Goal: Task Accomplishment & Management: Manage account settings

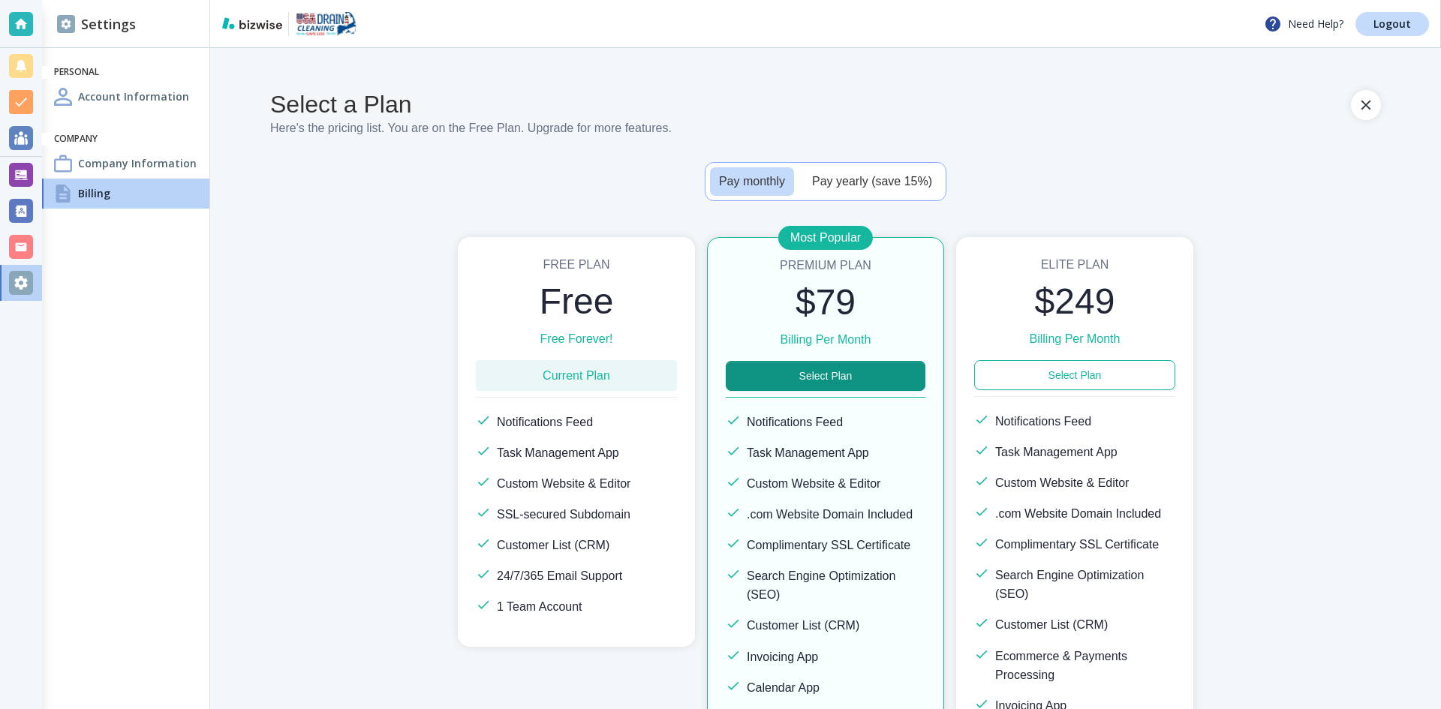
click at [629, 374] on div "Current Plan" at bounding box center [576, 375] width 201 height 31
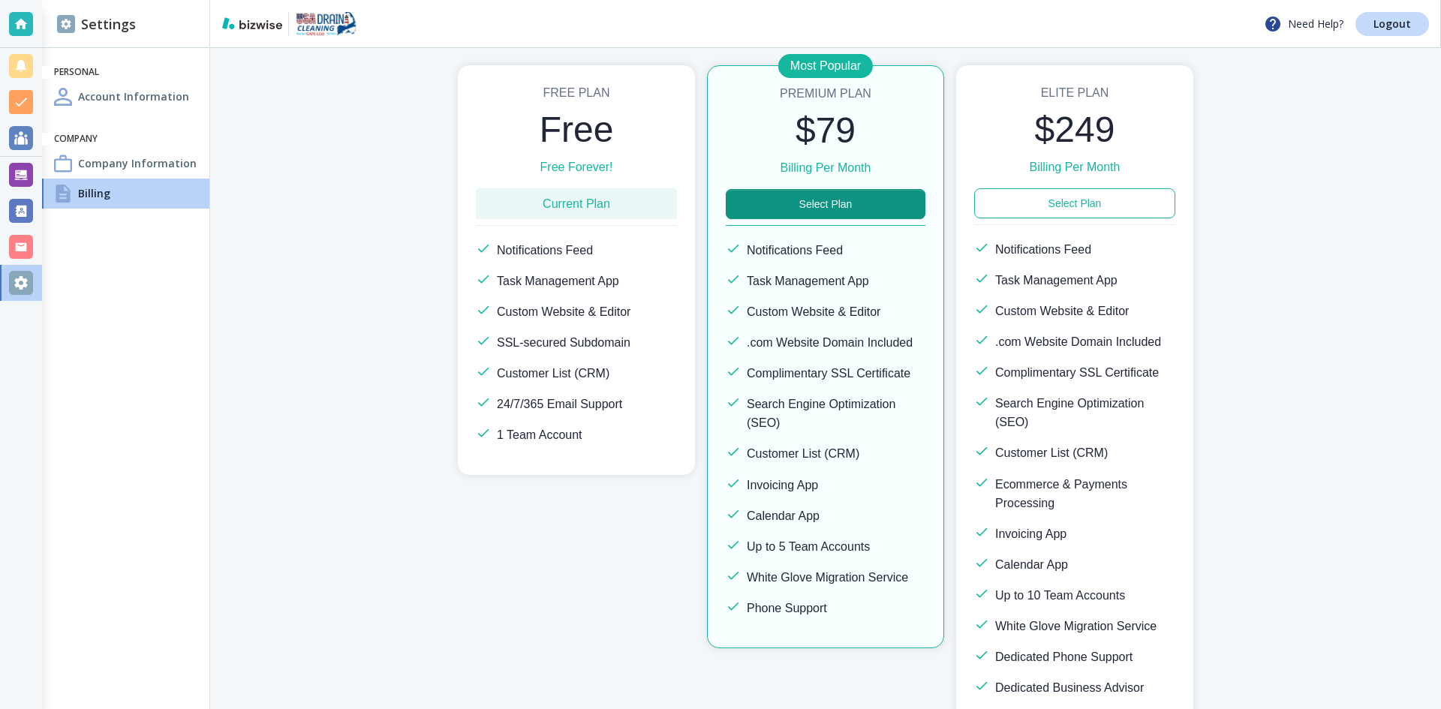
scroll to position [38, 0]
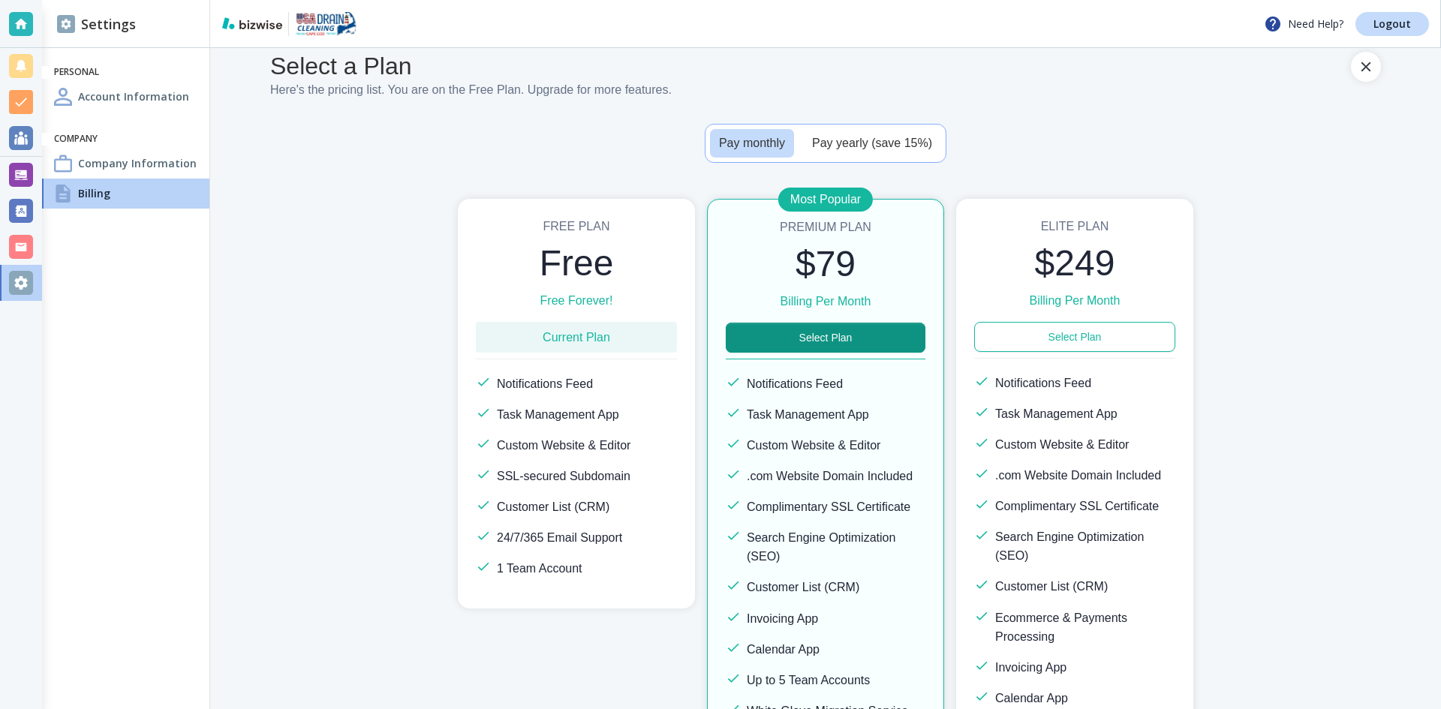
click at [84, 195] on h4 "Billing" at bounding box center [94, 193] width 32 height 16
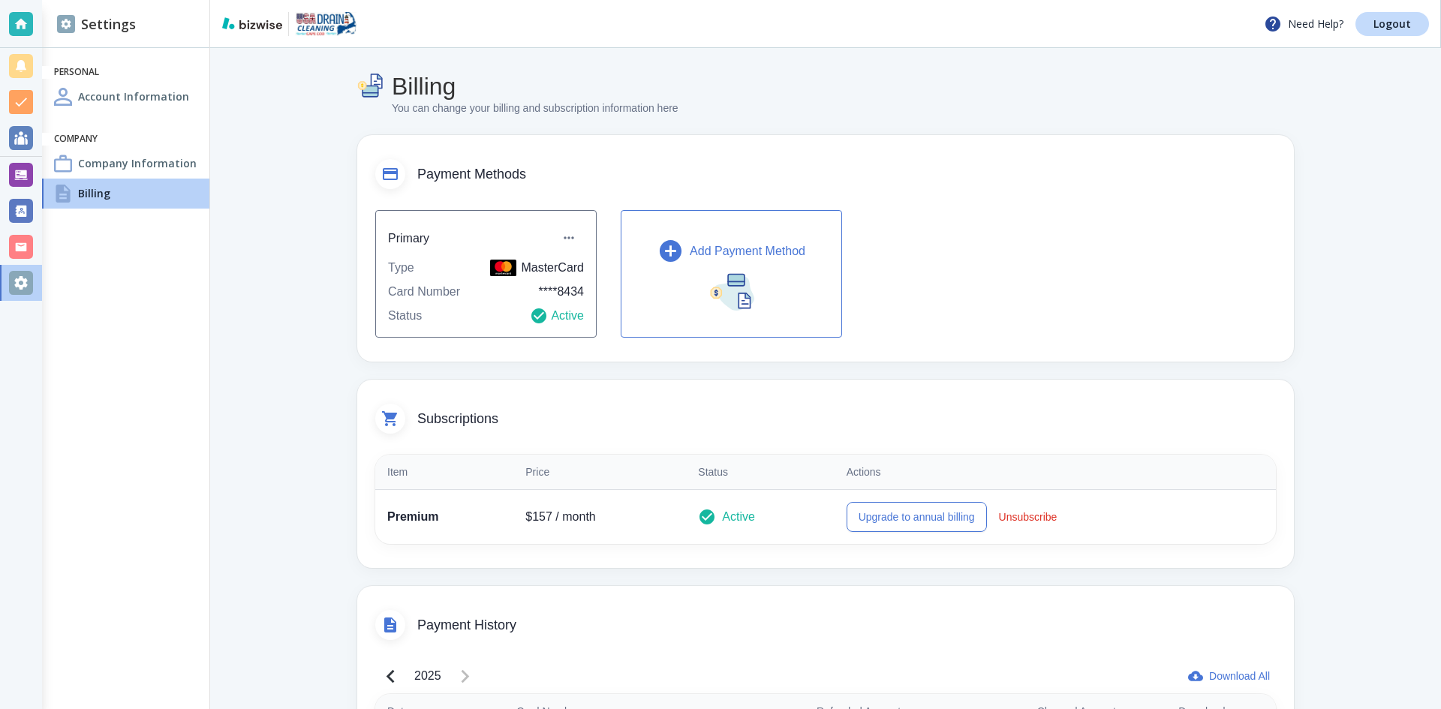
click at [743, 252] on p "Add Payment Method" at bounding box center [748, 251] width 116 height 18
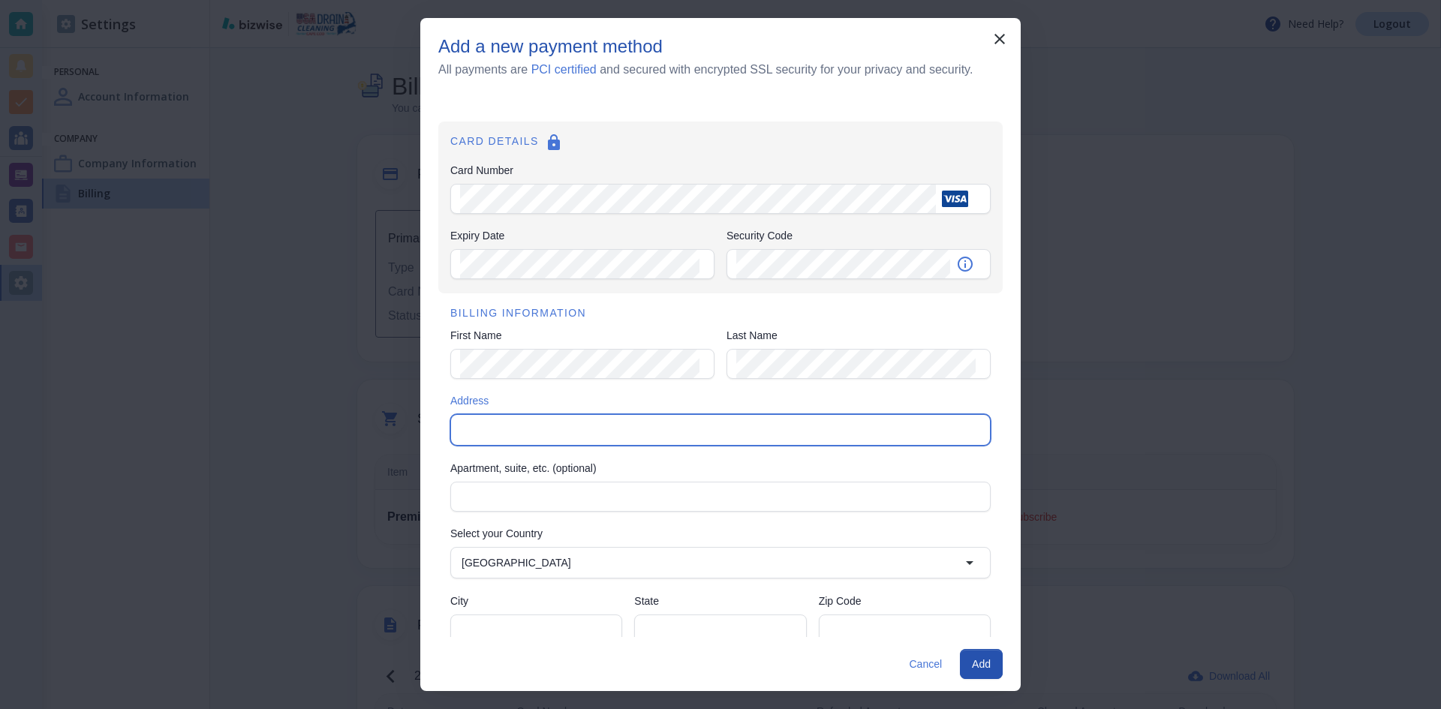
click at [531, 422] on input "Address" at bounding box center [718, 429] width 527 height 21
type input "[STREET_ADDRESS]"
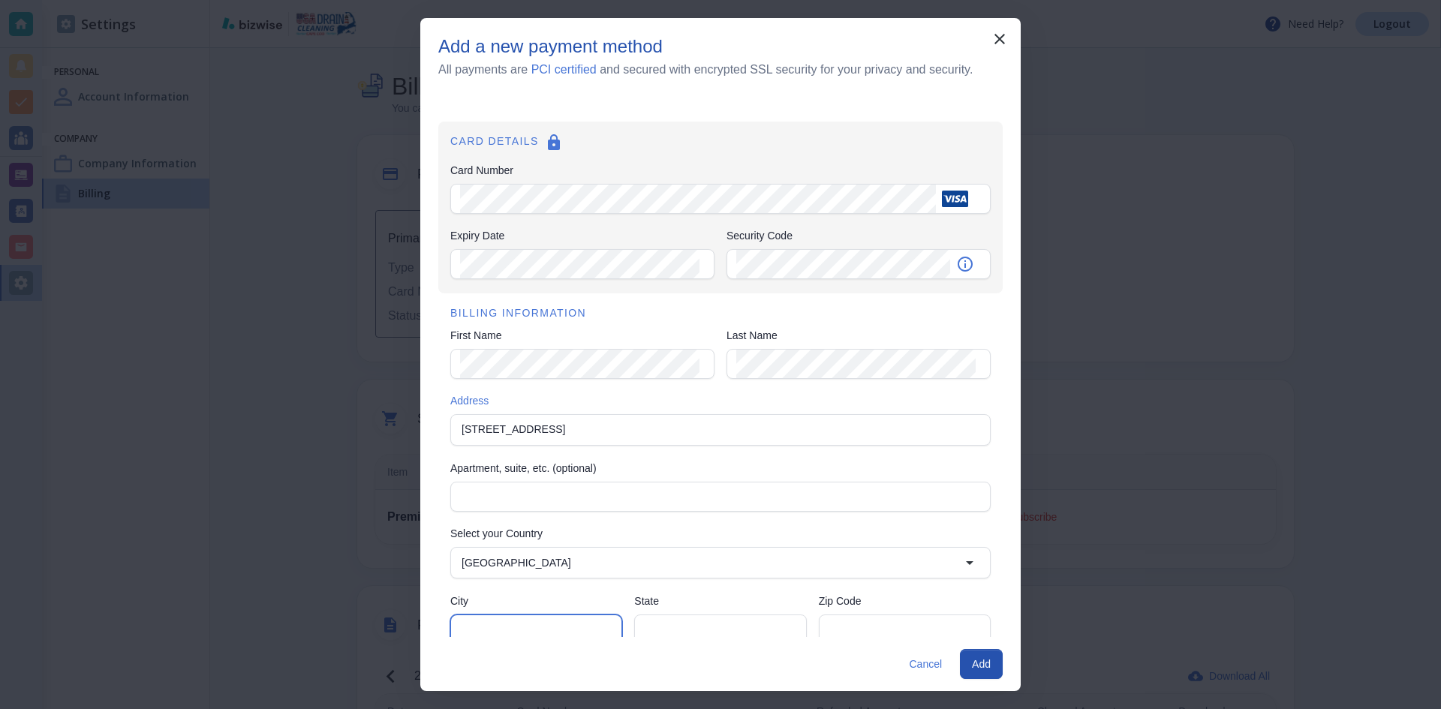
type input "KEY LARGO"
type input "FL"
type input "33037"
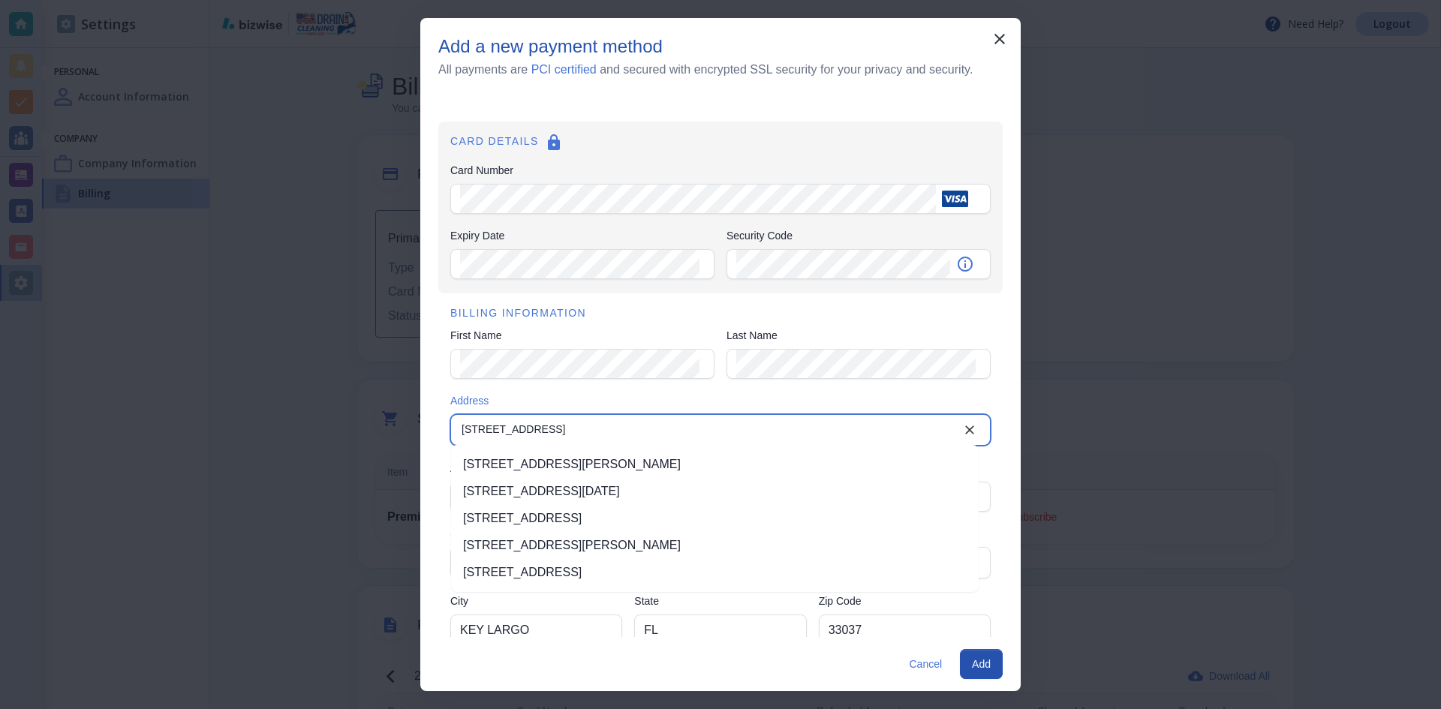
click at [618, 570] on li "[STREET_ADDRESS]" at bounding box center [714, 572] width 527 height 27
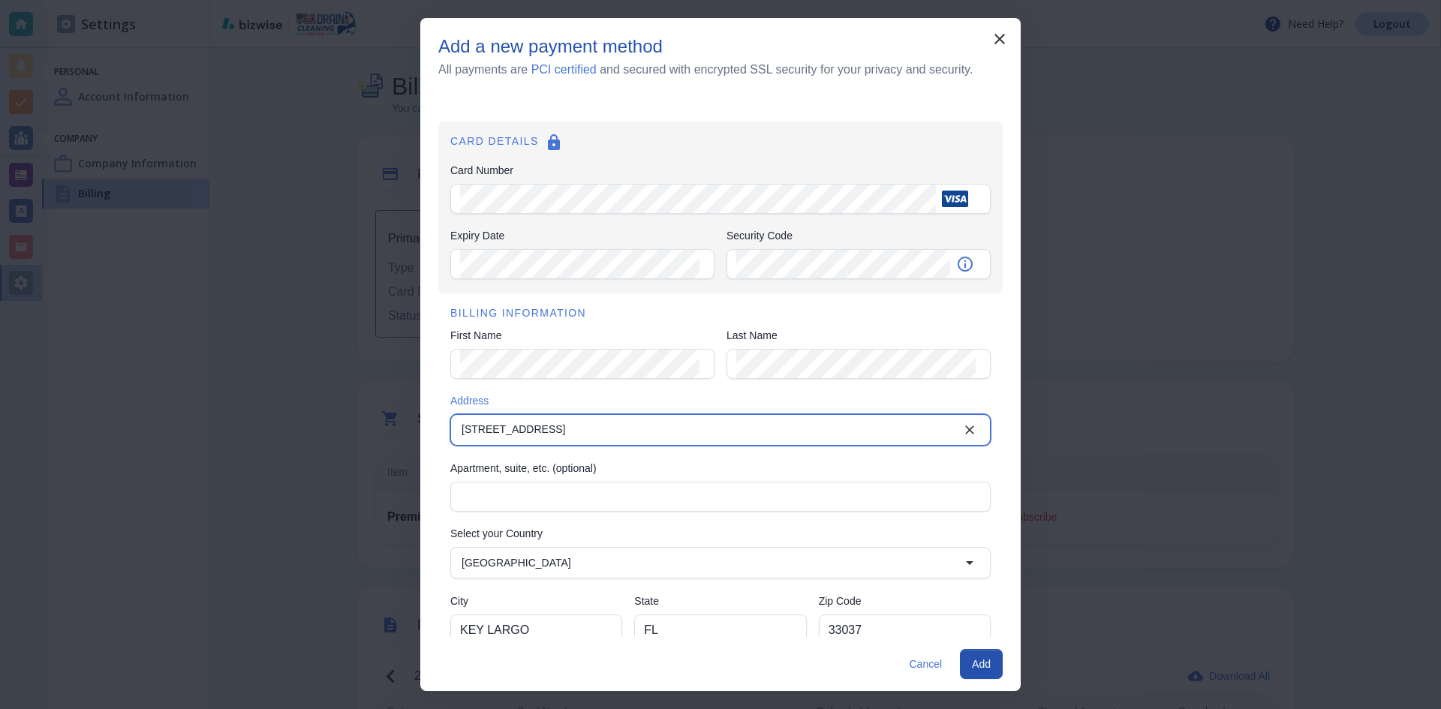
type input "[STREET_ADDRESS]"
type input "Key Largo"
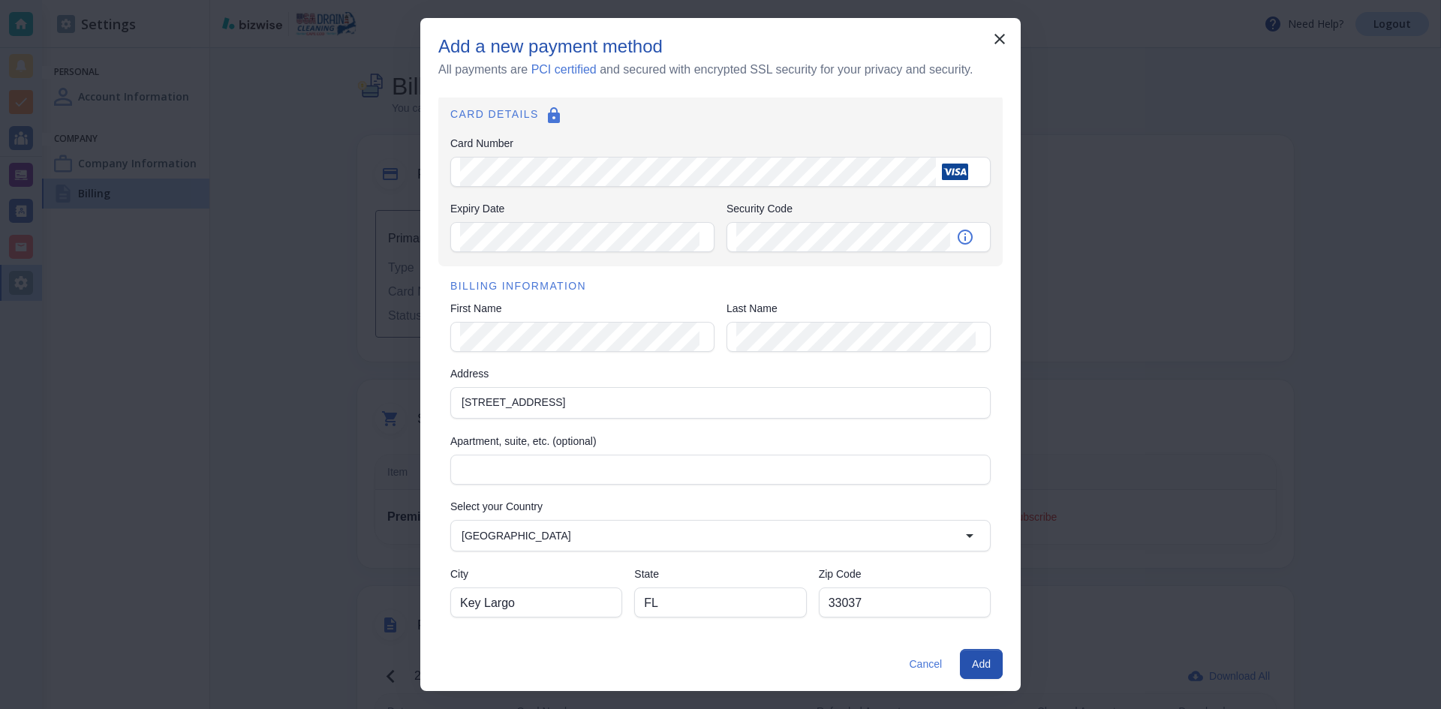
click at [970, 664] on button "Add" at bounding box center [981, 664] width 43 height 30
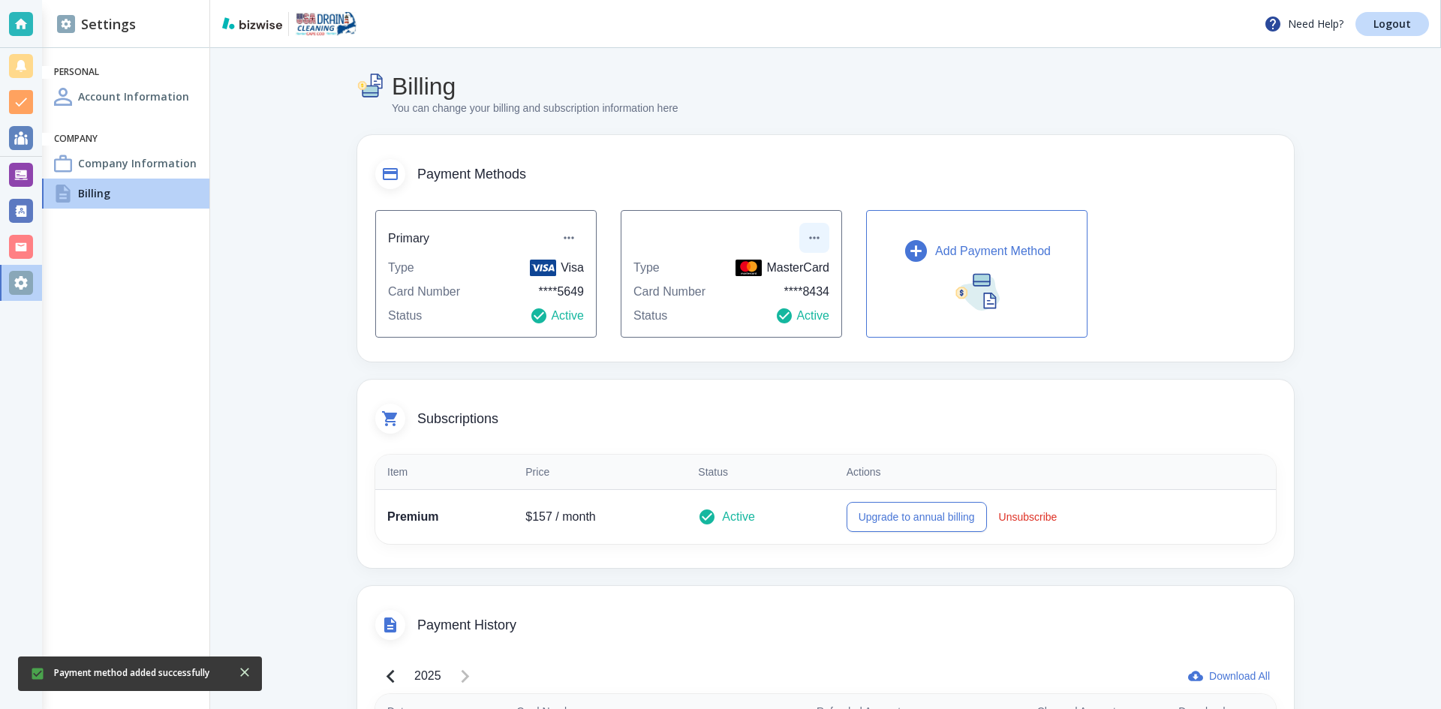
click at [816, 242] on button "button" at bounding box center [814, 238] width 30 height 30
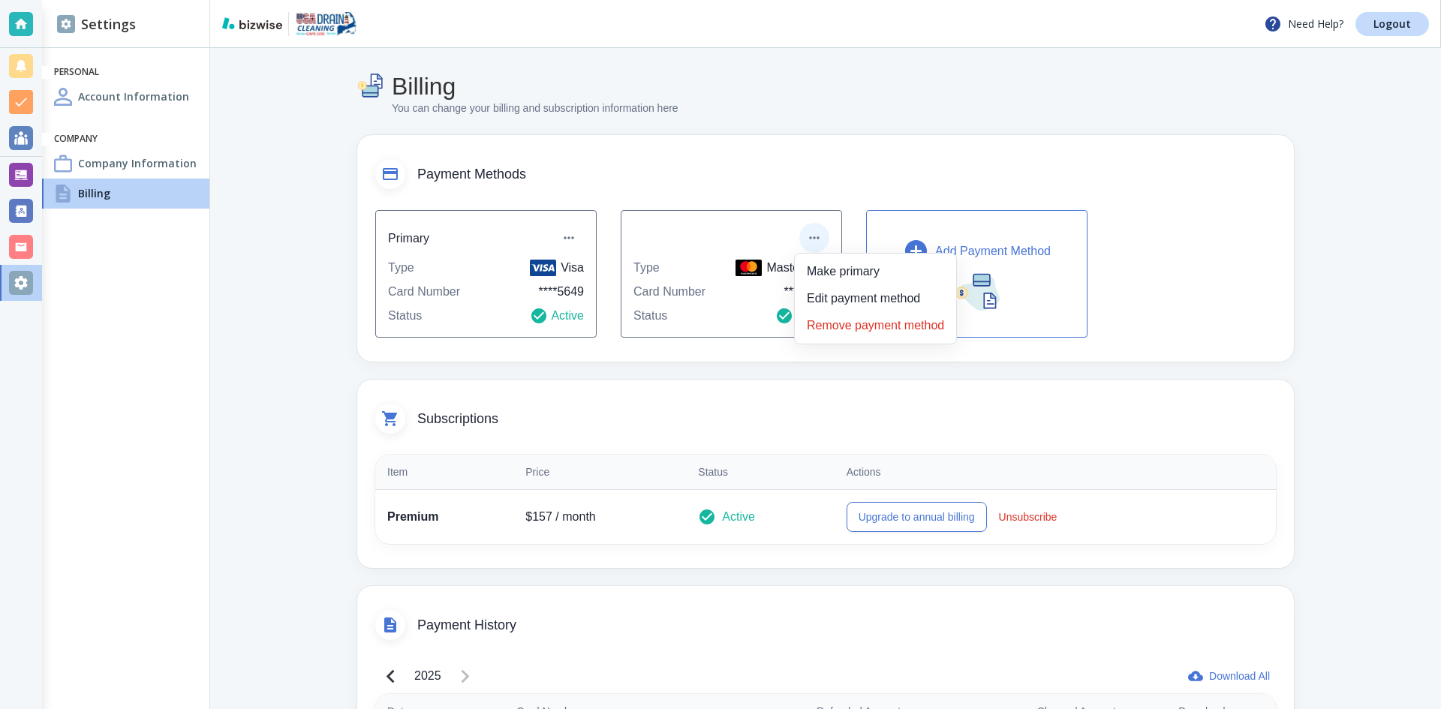
click at [850, 327] on li "Remove payment method" at bounding box center [875, 326] width 149 height 24
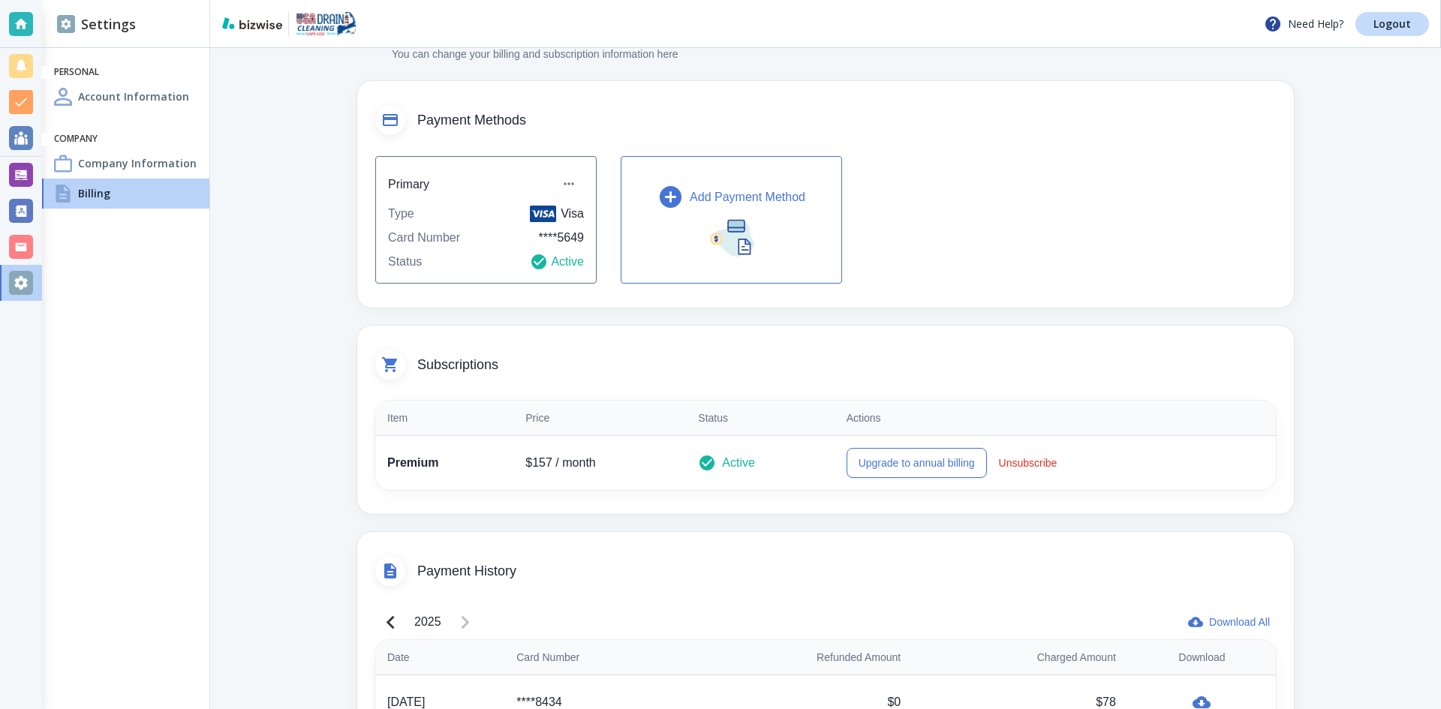
scroll to position [0, 0]
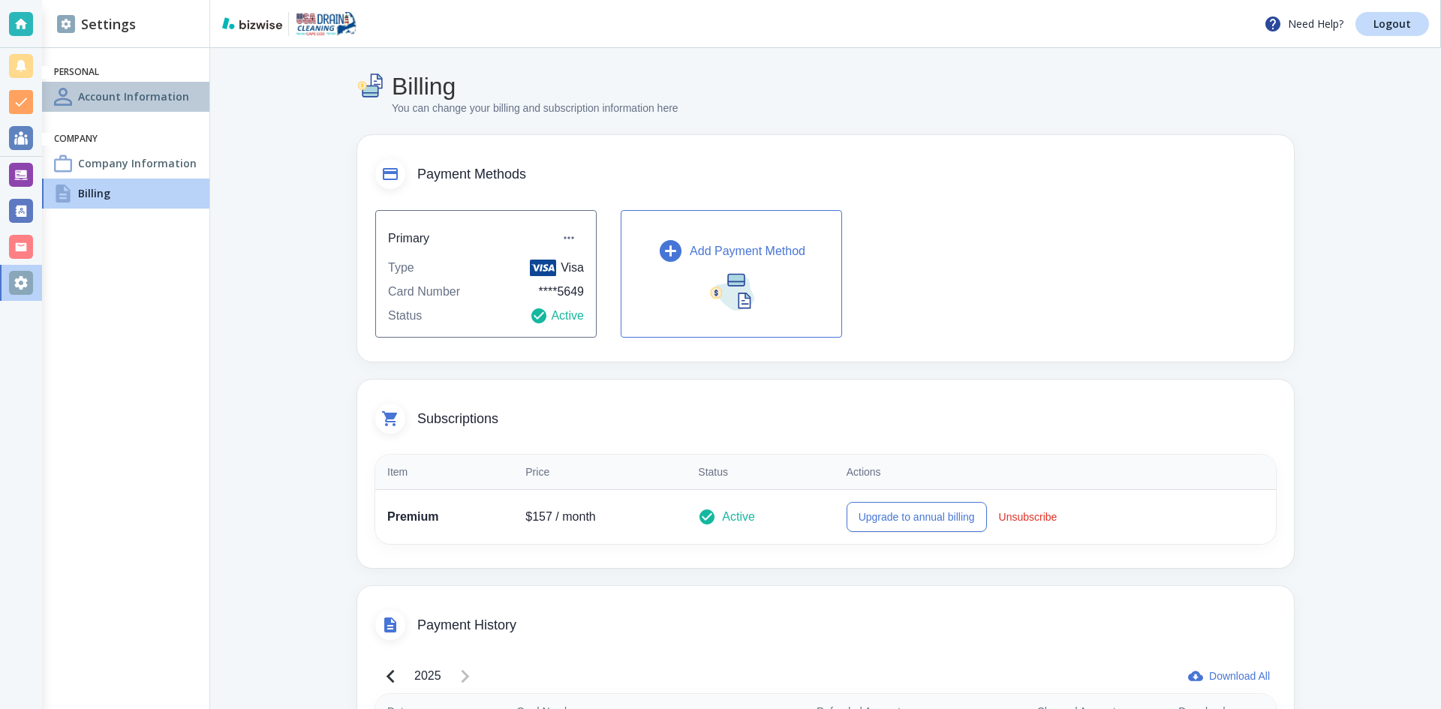
click at [99, 102] on h4 "Account Information" at bounding box center [133, 97] width 111 height 16
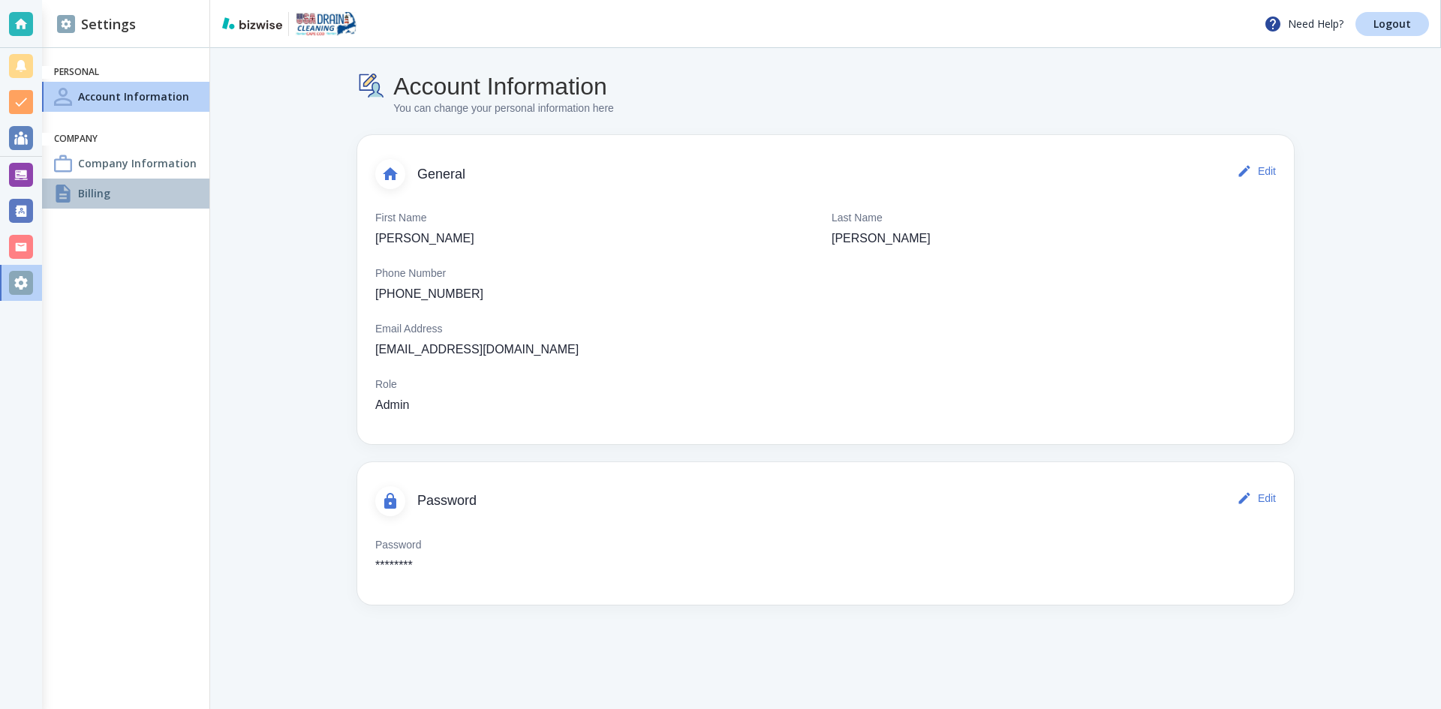
click at [93, 200] on h4 "Billing" at bounding box center [94, 193] width 32 height 16
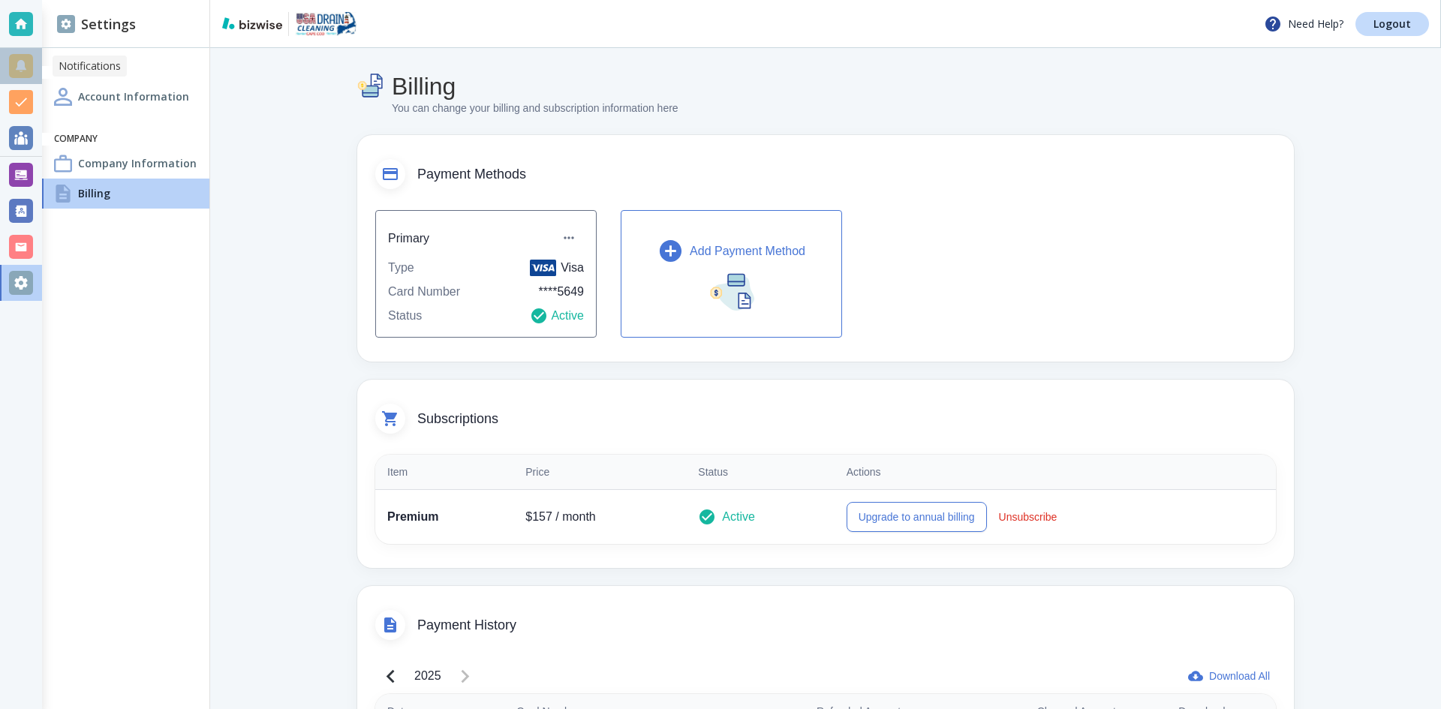
click at [32, 75] on div at bounding box center [21, 66] width 24 height 24
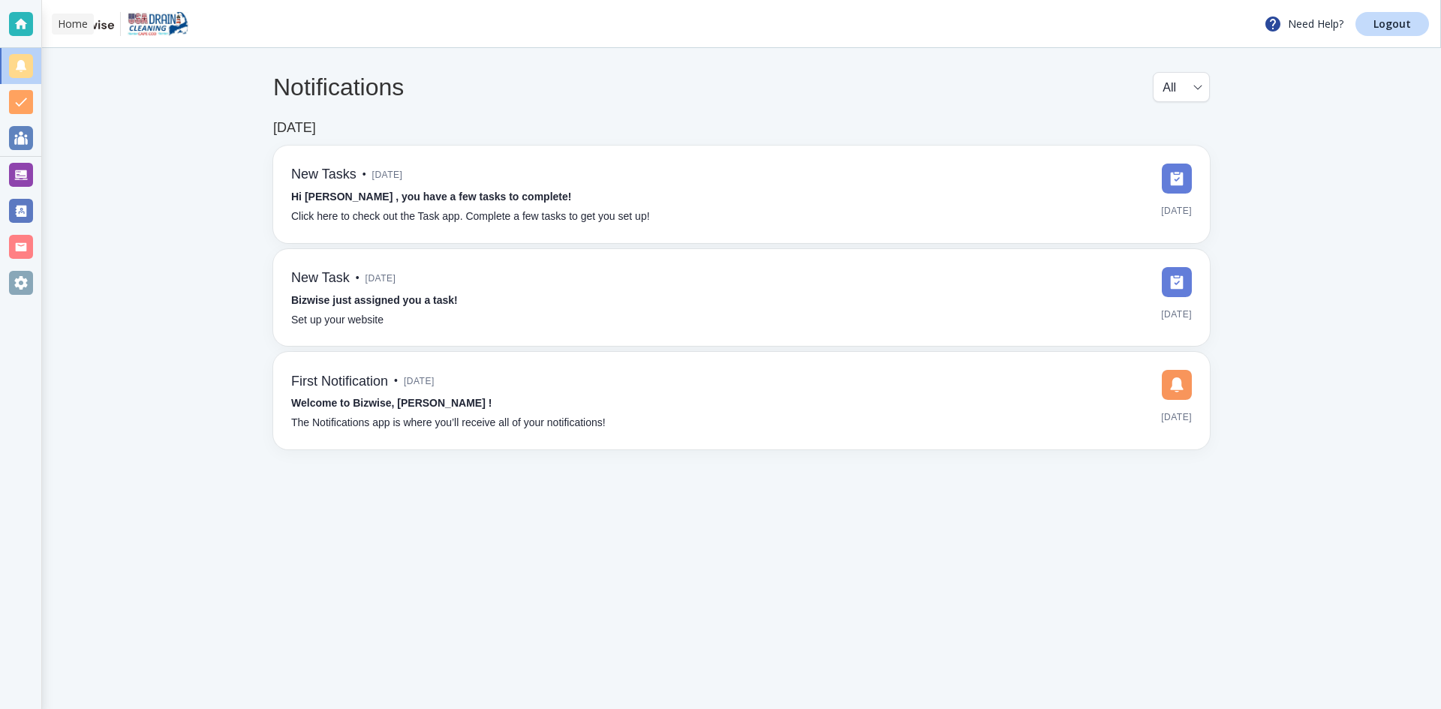
click at [6, 36] on div at bounding box center [20, 24] width 41 height 48
click at [17, 25] on div at bounding box center [21, 24] width 24 height 24
click at [1185, 0] on body "Need Help? Logout Notifications All all ​ [DATE] New Tasks • [DATE] Hi [PERSON_…" at bounding box center [720, 0] width 1441 height 0
click at [23, 139] on div at bounding box center [720, 354] width 1441 height 709
click at [12, 284] on div at bounding box center [21, 283] width 24 height 24
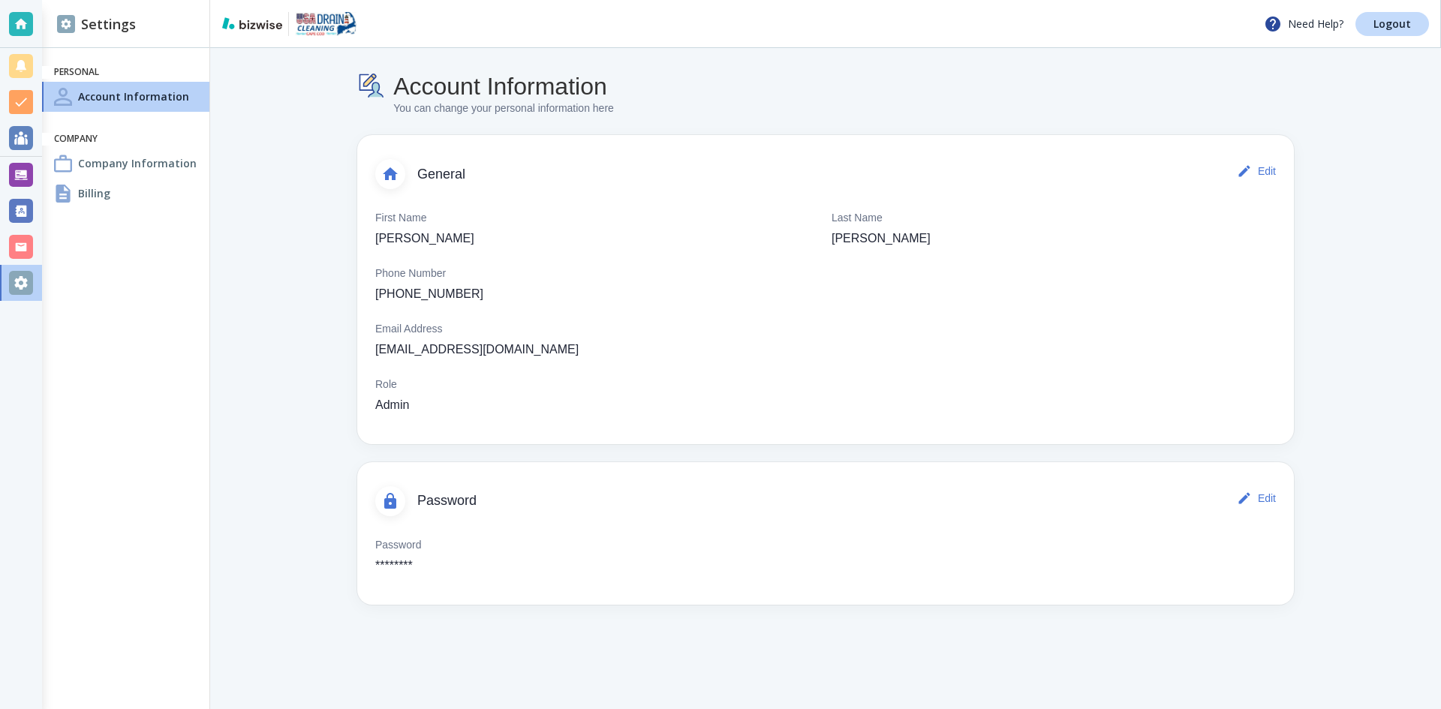
click at [92, 197] on h4 "Billing" at bounding box center [94, 193] width 32 height 16
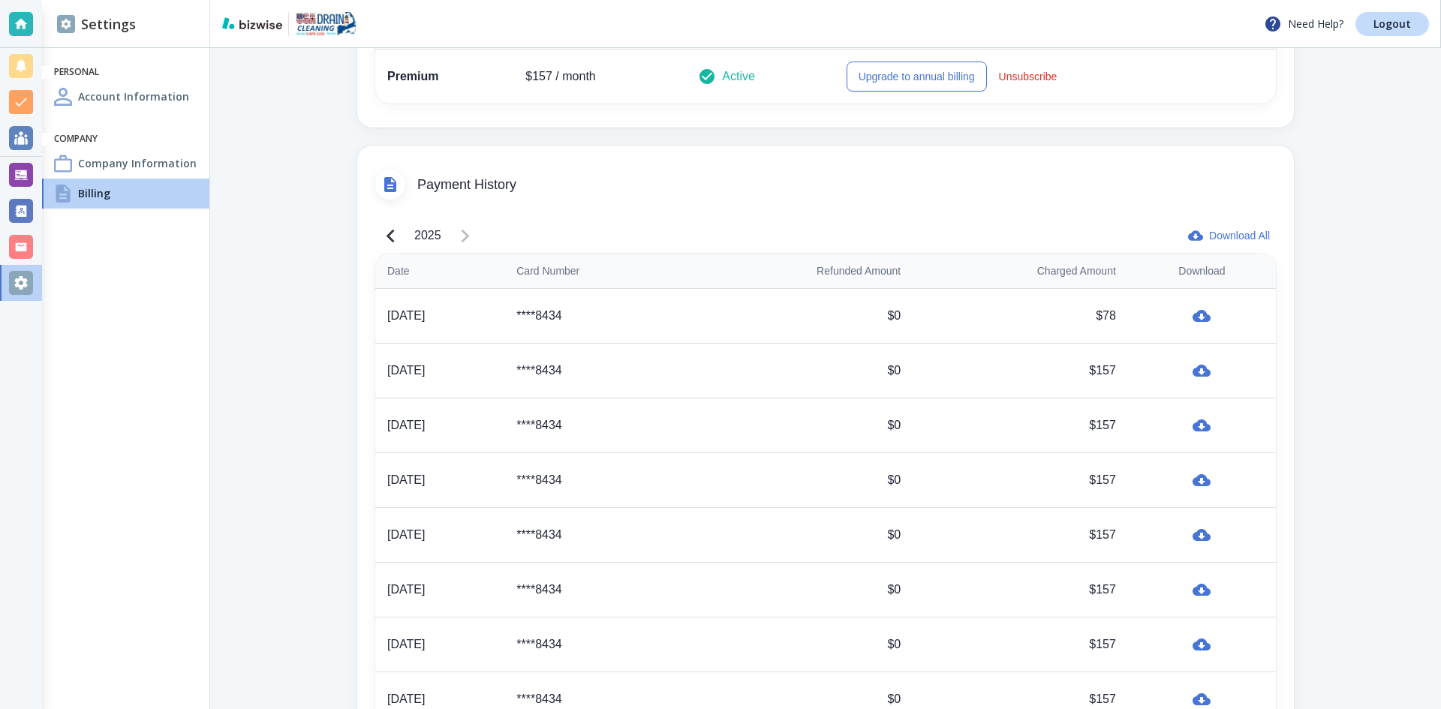
scroll to position [506, 0]
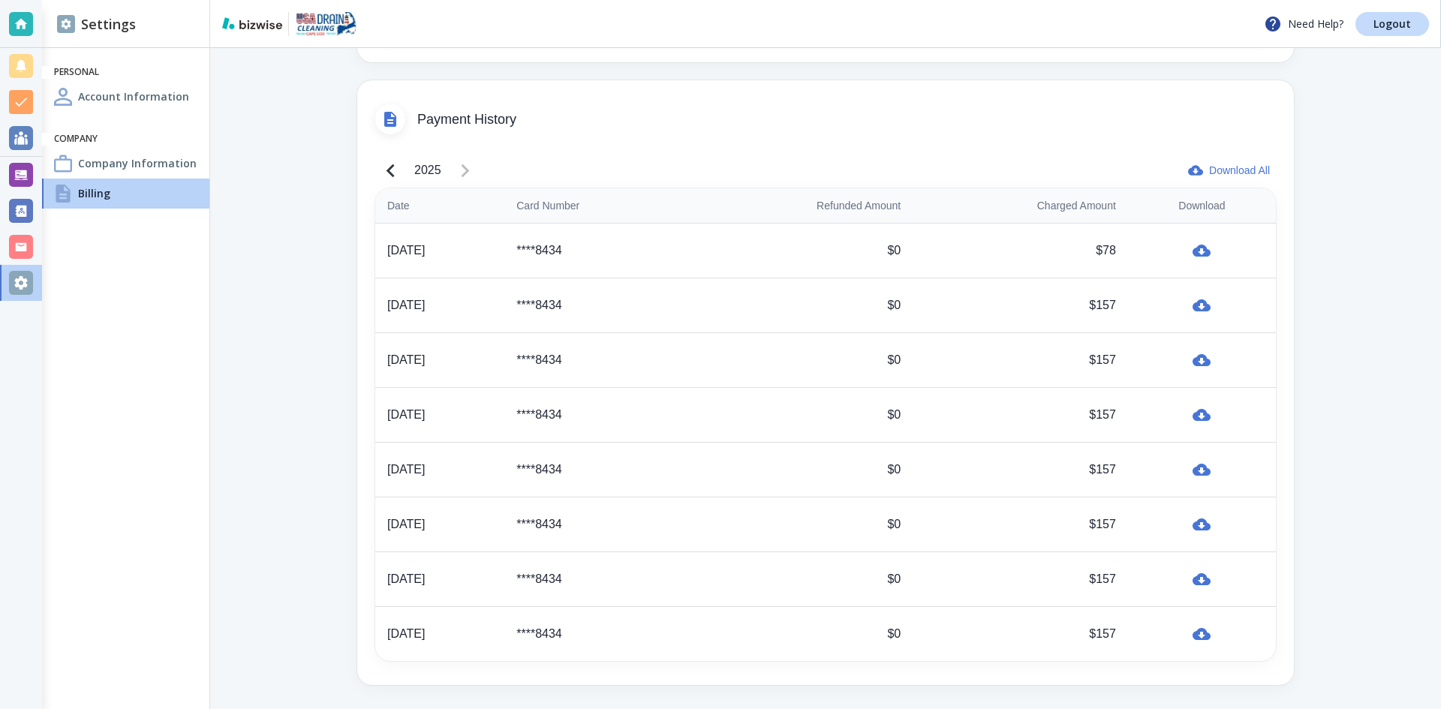
click at [687, 624] on td "****8434" at bounding box center [595, 634] width 182 height 55
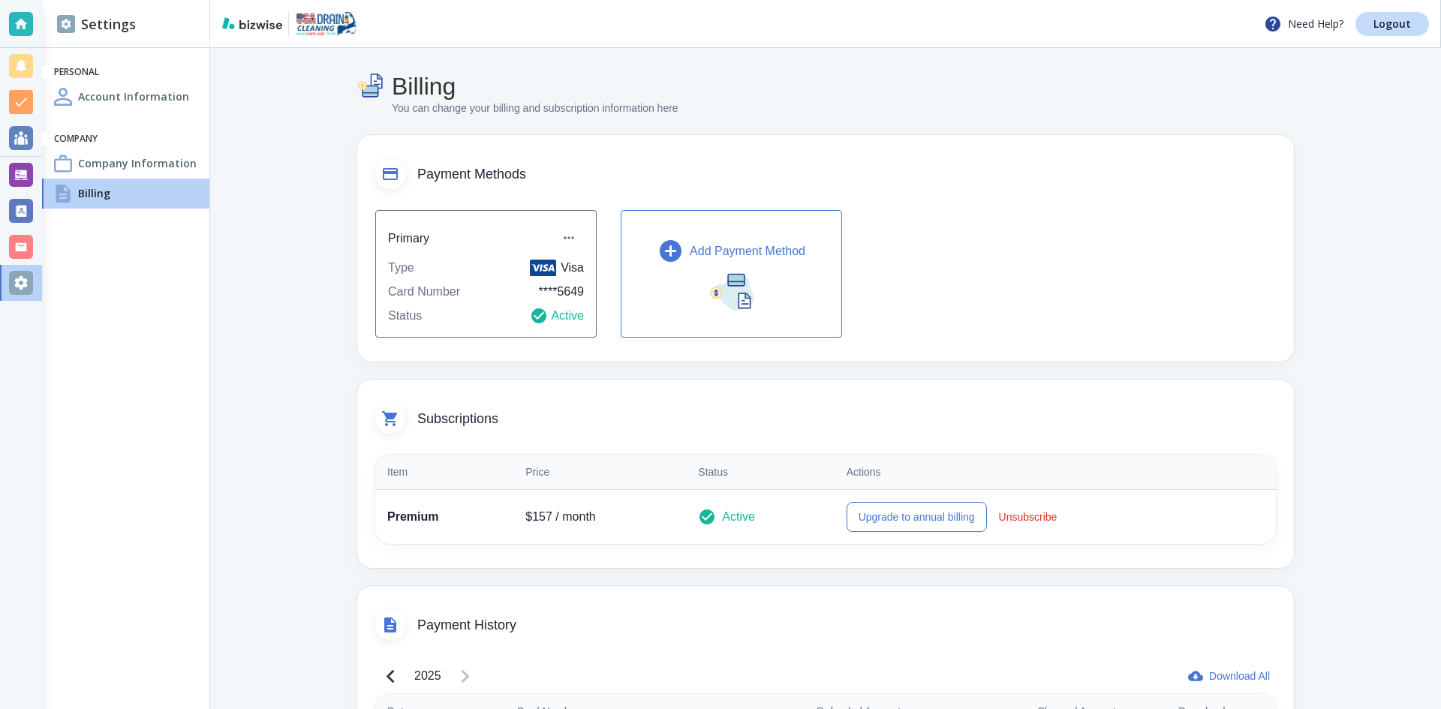
click at [494, 305] on div "Primary Type Visa Card Number **** 5649 Status Active" at bounding box center [485, 274] width 221 height 128
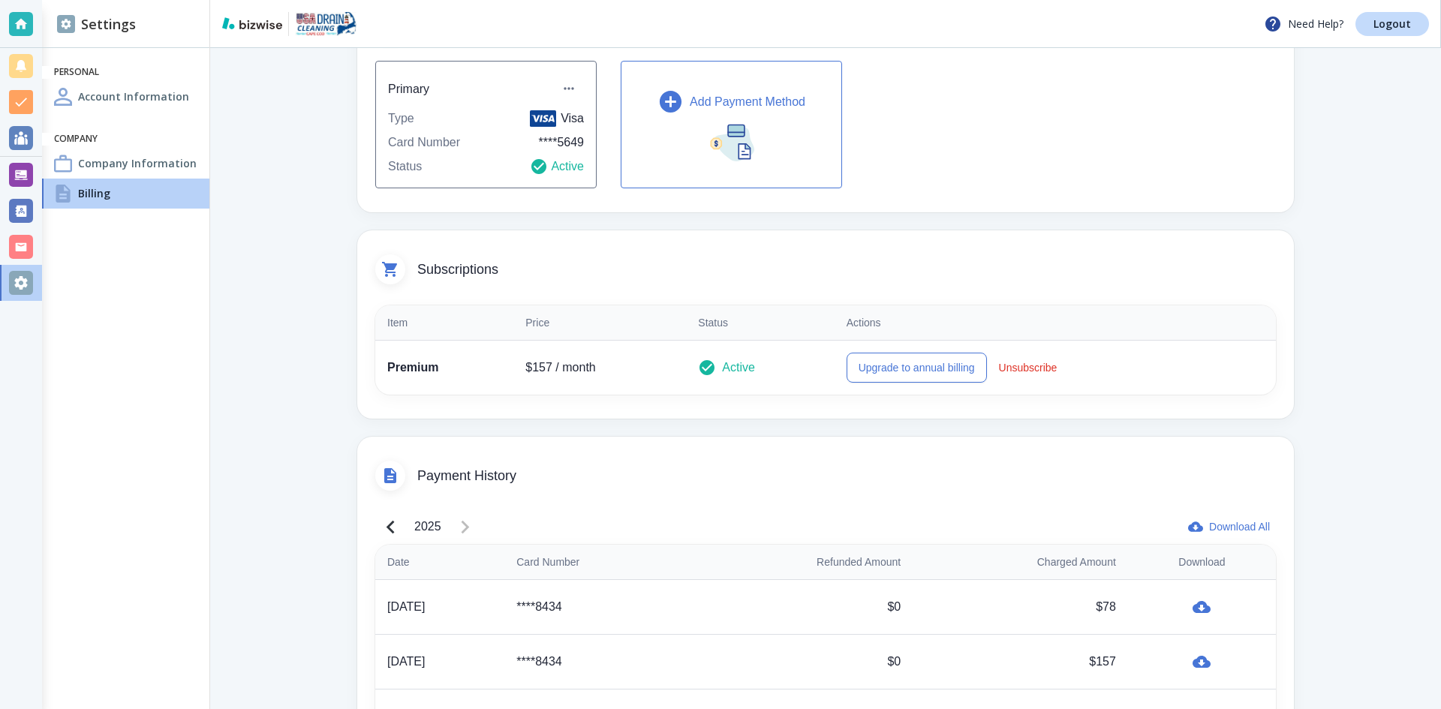
scroll to position [150, 0]
